Goal: Transaction & Acquisition: Purchase product/service

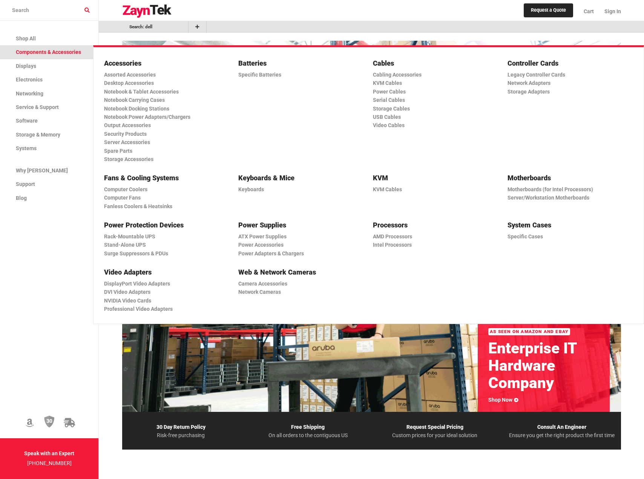
click at [56, 51] on span "Components & Accessories" at bounding box center [48, 52] width 65 height 6
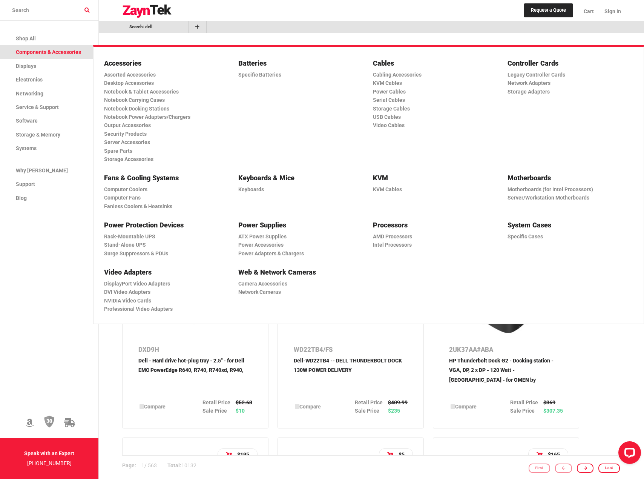
click at [385, 62] on h5 "Cables" at bounding box center [432, 63] width 119 height 11
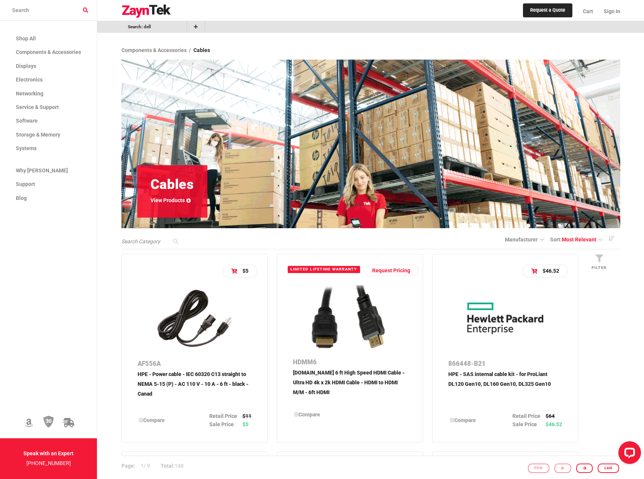
click at [33, 8] on input "search products" at bounding box center [48, 10] width 97 height 21
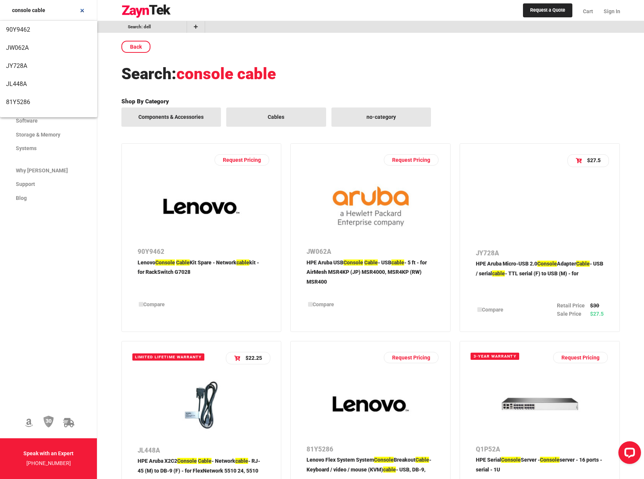
type input "console cable"
click at [521, 265] on p "HPE Aruba Micro-USB 2.0 Console Adapter Cable - USB / serial cable - TTL serial…" at bounding box center [540, 277] width 128 height 37
